Goal: Information Seeking & Learning: Learn about a topic

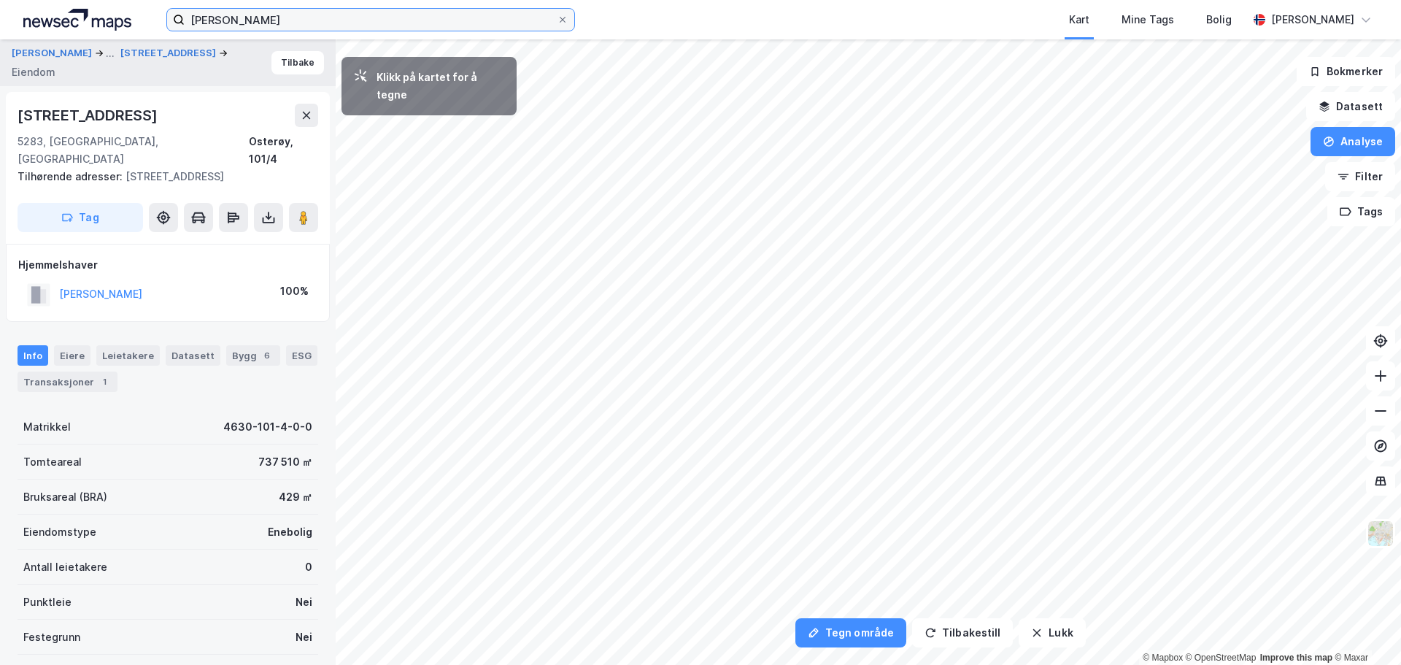
click at [318, 25] on input "[PERSON_NAME]" at bounding box center [371, 20] width 372 height 22
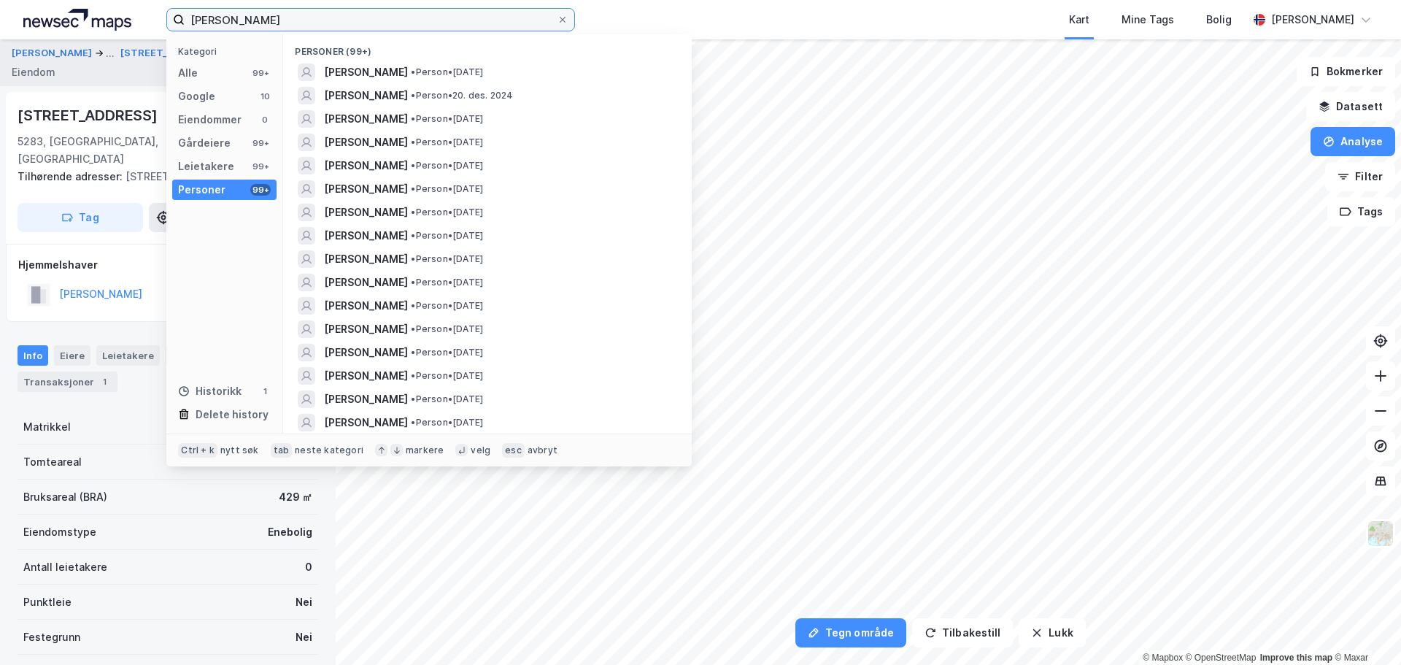
click at [318, 25] on input "[PERSON_NAME]" at bounding box center [371, 20] width 372 height 22
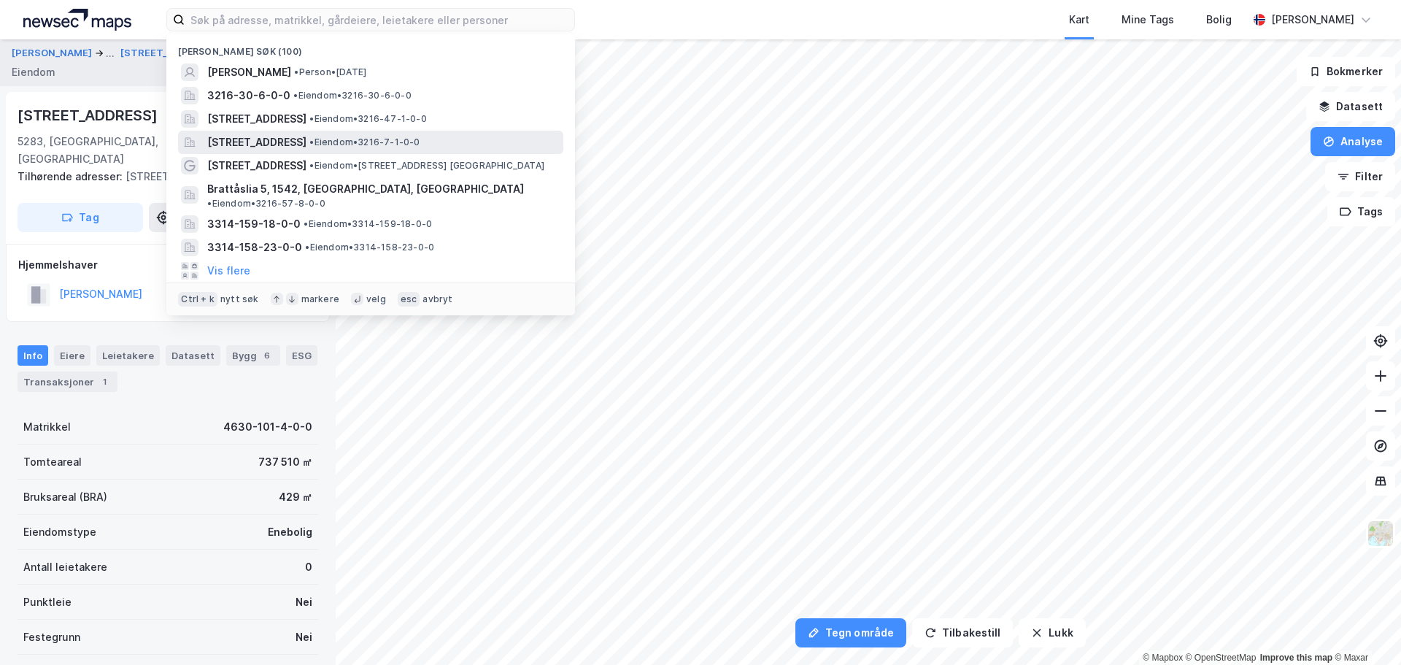
click at [284, 146] on span "[STREET_ADDRESS]" at bounding box center [256, 143] width 99 height 18
